Goal: Transaction & Acquisition: Purchase product/service

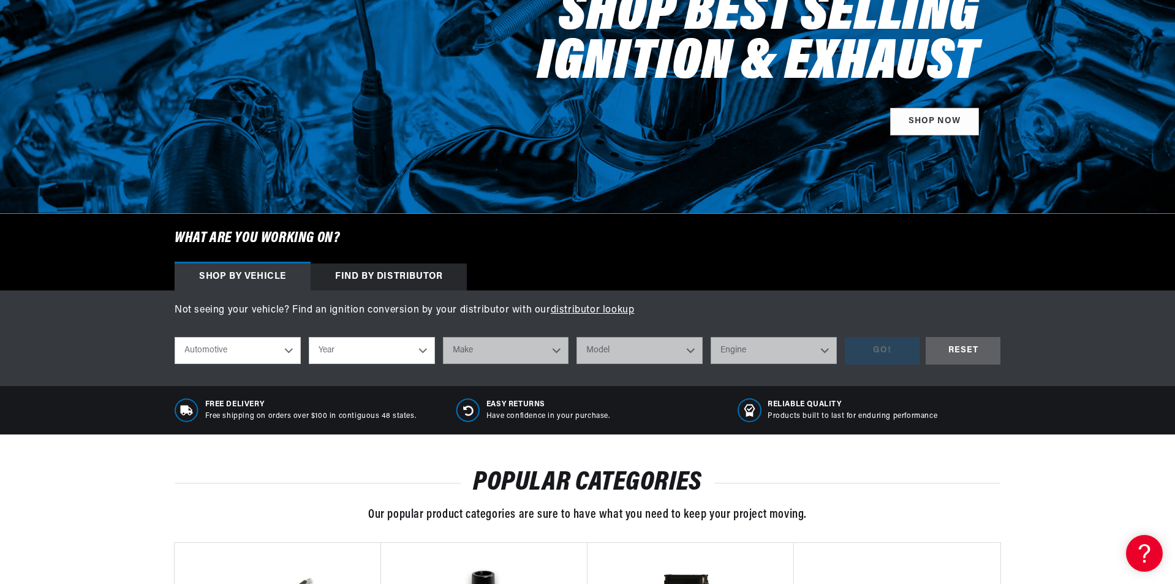
click at [289, 350] on select "Automotive Agricultural Industrial Marine Motorcycle" at bounding box center [238, 350] width 126 height 27
click at [421, 349] on select "Year [DATE] 2025 2024 2023 2022 2021 2020 2019 2018 2017 2016 2015 2014 2013 20…" at bounding box center [372, 350] width 126 height 27
select select "1959"
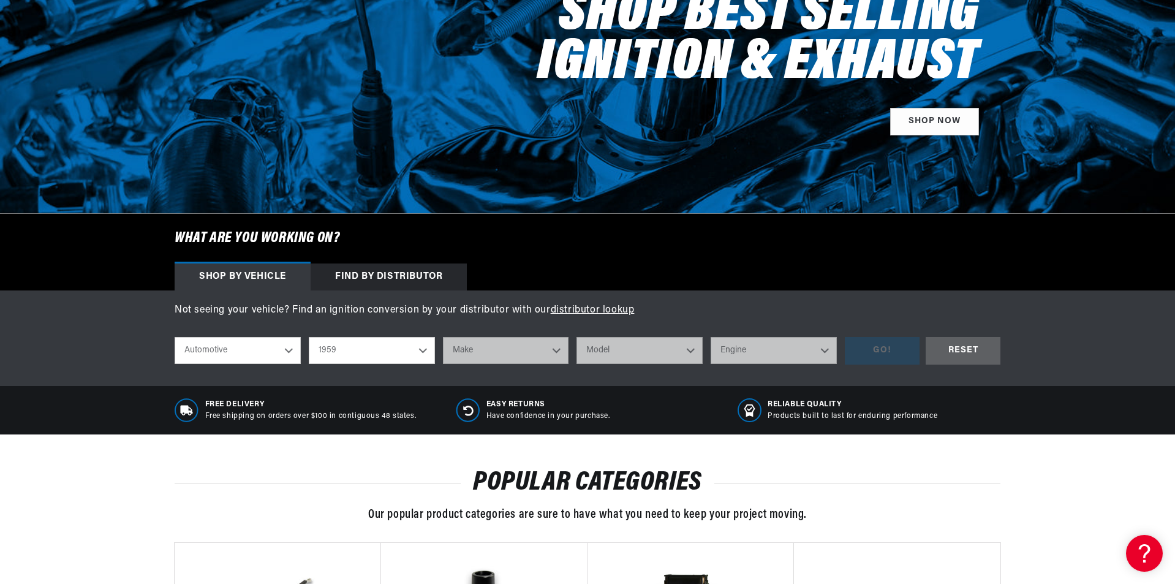
click at [309, 337] on select "Year [DATE] 2025 2024 2023 2022 2021 2020 2019 2018 2017 2016 2015 2014 2013 20…" at bounding box center [372, 350] width 126 height 27
select select "1959"
click at [555, 353] on select "Make Alfa Romeo American Motors Aston [PERSON_NAME] [PERSON_NAME] Buick Cadilla…" at bounding box center [506, 350] width 126 height 27
click at [556, 350] on select "Make Alfa Romeo American Motors Aston [PERSON_NAME] [PERSON_NAME] Buick Cadilla…" at bounding box center [506, 350] width 126 height 27
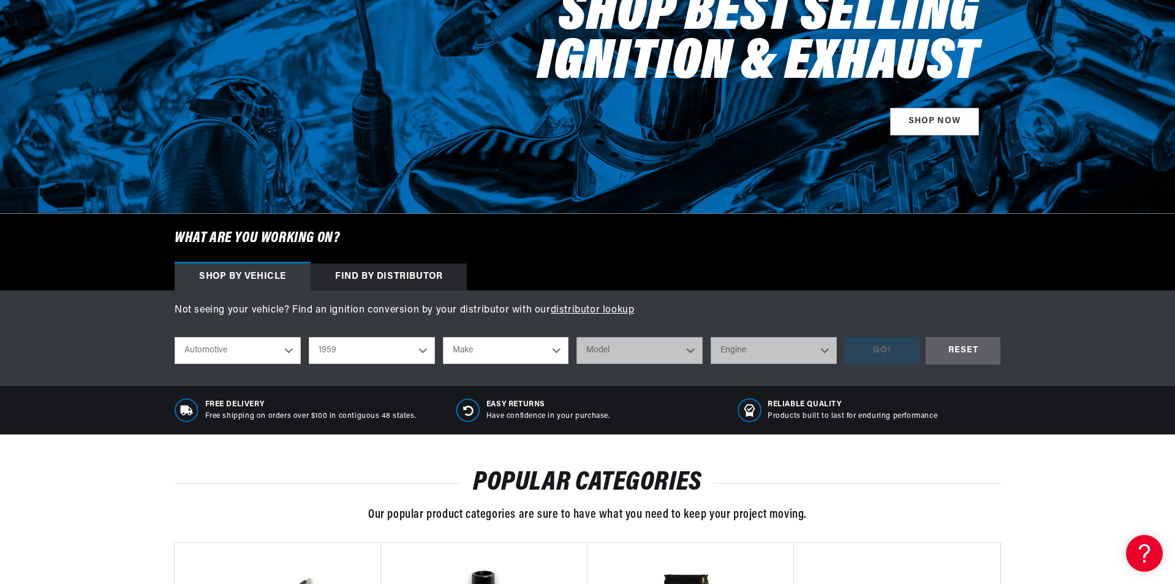
scroll to position [0, 371]
select select "Chevrolet"
click at [443, 337] on select "Make Alfa Romeo American Motors Aston [PERSON_NAME] [PERSON_NAME] Buick Cadilla…" at bounding box center [506, 350] width 126 height 27
select select "Chevrolet"
click at [689, 350] on select "Model 3B 3C 3D 3E 3F 3G [GEOGRAPHIC_DATA] [GEOGRAPHIC_DATA] [GEOGRAPHIC_DATA] C…" at bounding box center [639, 350] width 126 height 27
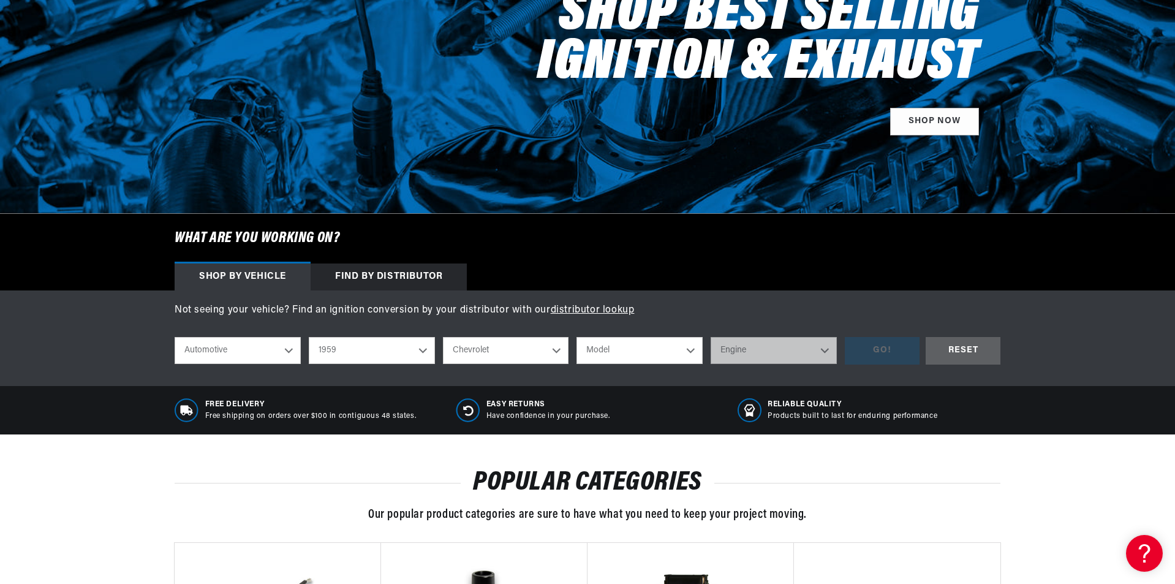
scroll to position [0, 3]
select select "Truck"
click at [576, 337] on select "Model 3B 3C 3D 3E 3F 3G [GEOGRAPHIC_DATA] [GEOGRAPHIC_DATA] [GEOGRAPHIC_DATA] C…" at bounding box center [639, 350] width 126 height 27
select select "Truck"
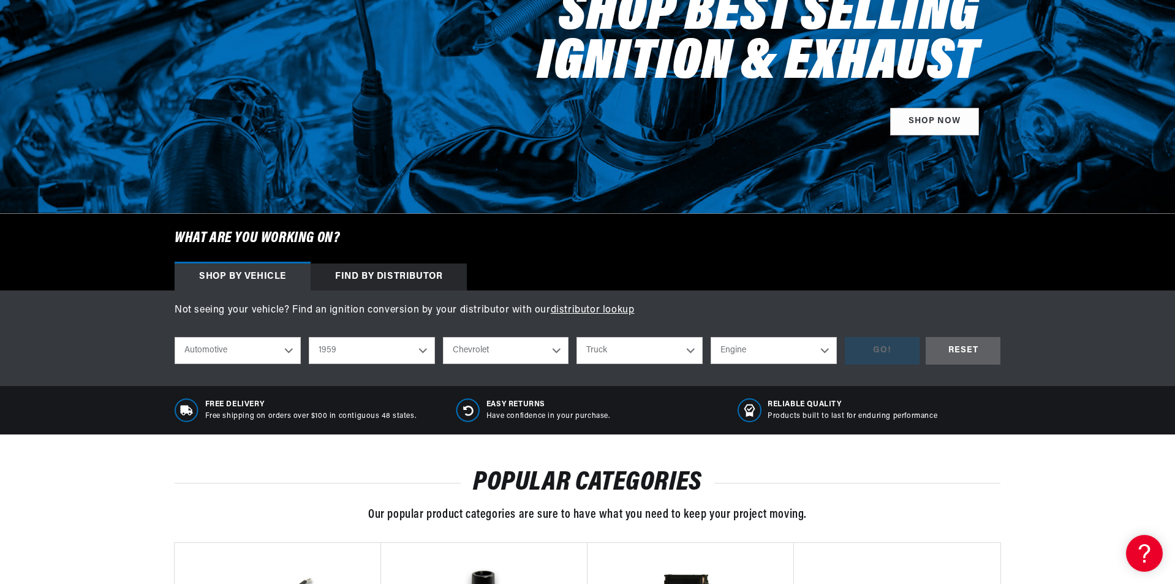
click at [825, 350] on select "Engine 235cid / 3.8L 261cid / 4.3L 283cid / 4.6L 322cid / 5.3L 348cid / 5.7L" at bounding box center [774, 350] width 126 height 27
select select "235cid-3.8L"
click at [711, 337] on select "Engine 235cid / 3.8L 261cid / 4.3L 283cid / 4.6L 322cid / 5.3L 348cid / 5.7L" at bounding box center [774, 350] width 126 height 27
select select "235cid-3.8L"
click at [874, 352] on div "GO!" at bounding box center [882, 351] width 75 height 28
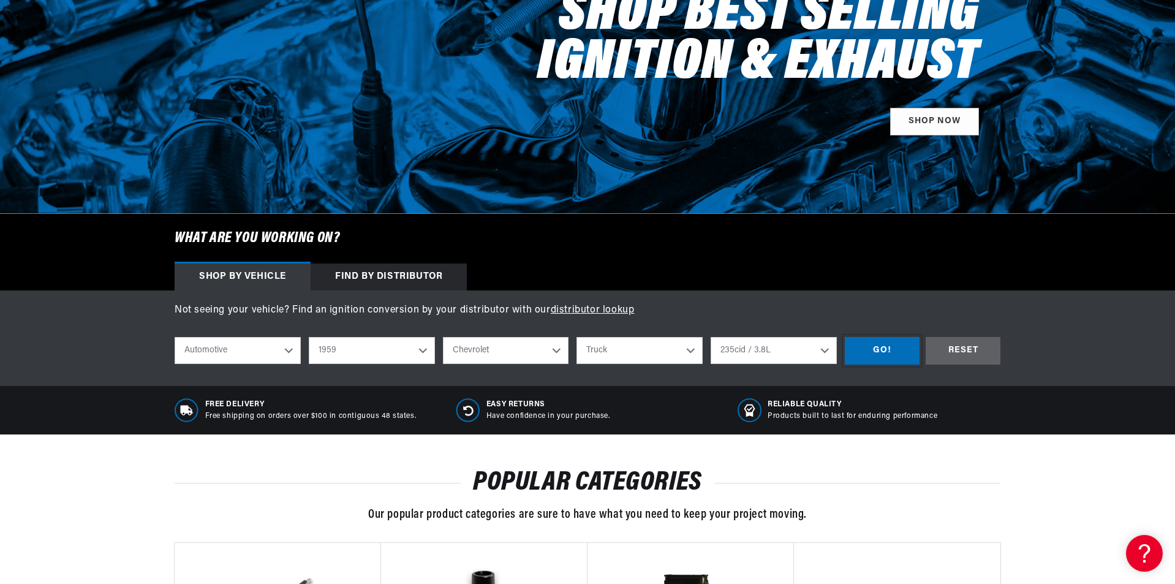
scroll to position [0, 371]
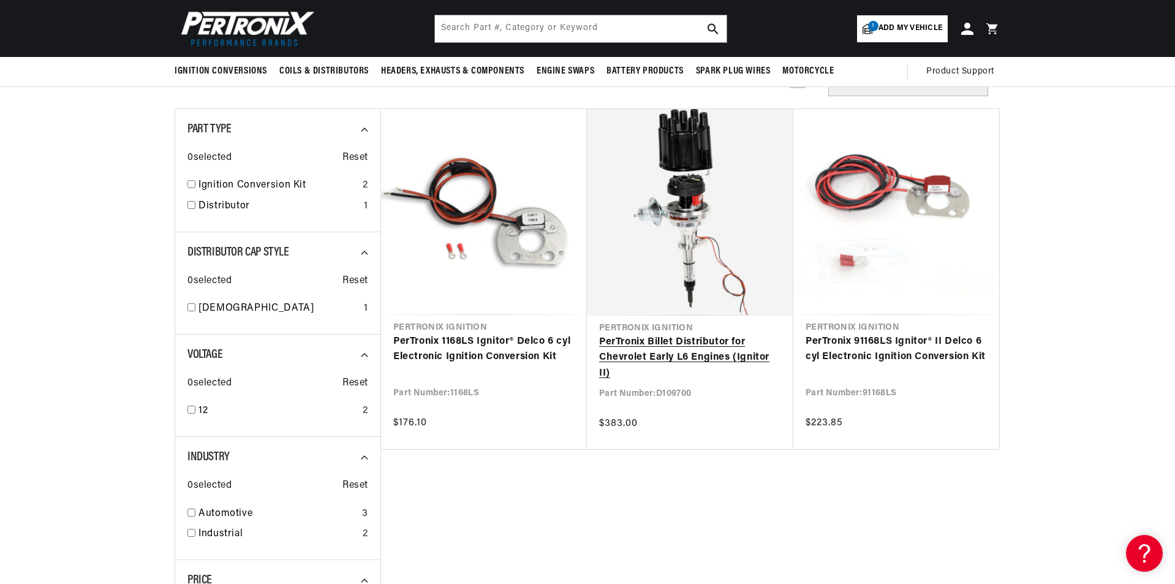
scroll to position [0, 371]
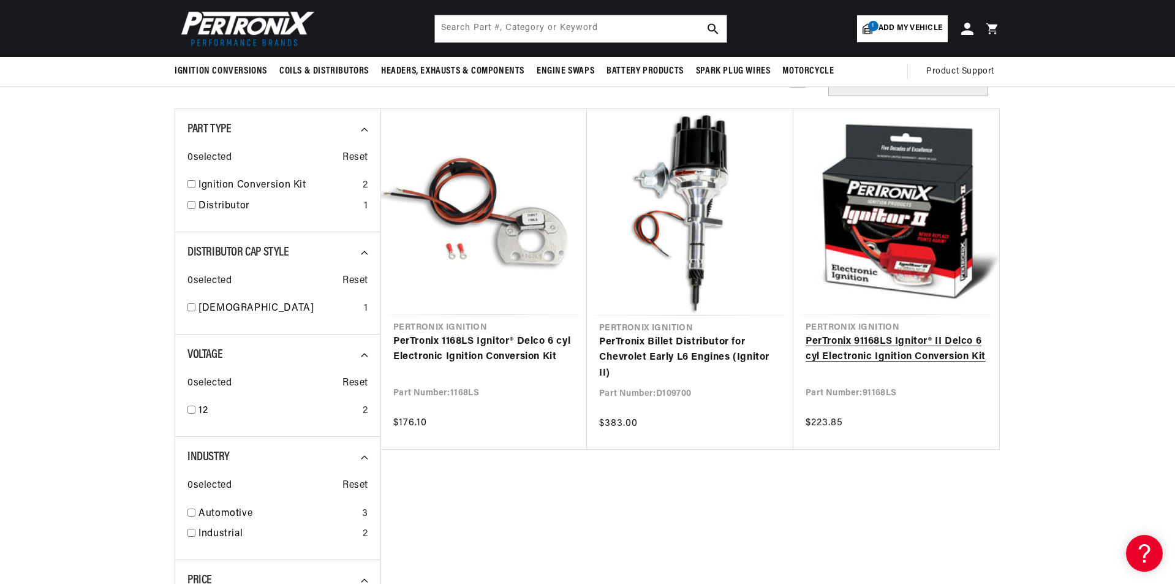
click at [869, 334] on link "PerTronix 91168LS Ignitor® II Delco 6 cyl Electronic Ignition Conversion Kit" at bounding box center [896, 349] width 181 height 31
